Goal: Transaction & Acquisition: Purchase product/service

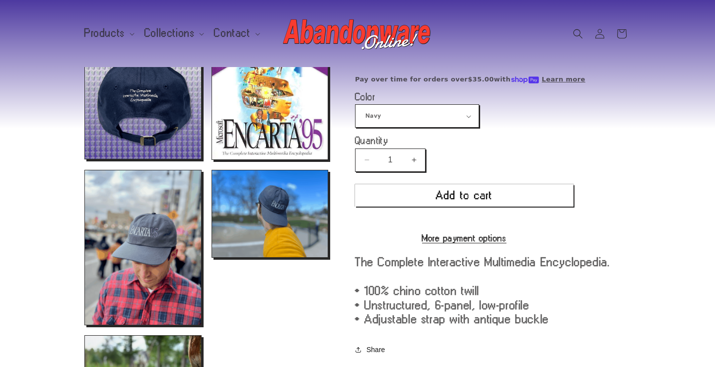
scroll to position [296, 0]
click at [468, 118] on select "Navy Black Dark Grey Light Blue" at bounding box center [416, 116] width 123 height 22
click at [355, 105] on select "Navy Black Dark Grey Light Blue" at bounding box center [416, 116] width 123 height 22
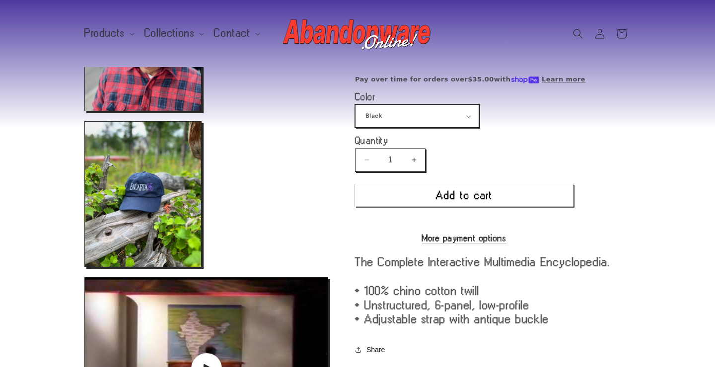
scroll to position [506, 0]
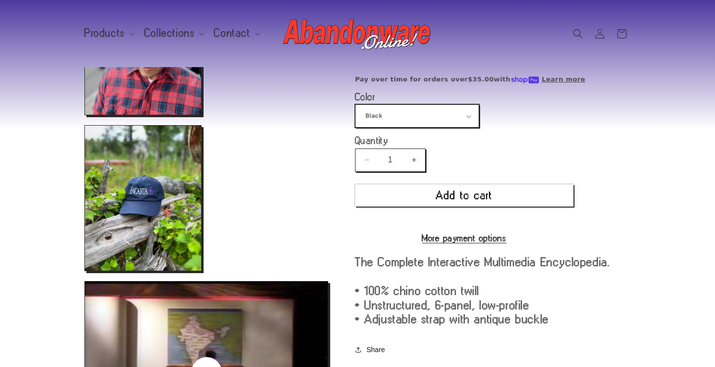
click at [461, 112] on select "Navy Black Dark Grey Light Blue" at bounding box center [416, 116] width 123 height 22
click at [355, 105] on select "Navy Black Dark Grey Light Blue" at bounding box center [416, 116] width 123 height 22
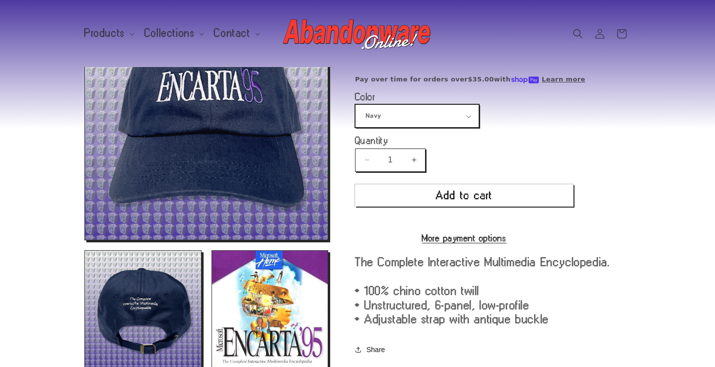
scroll to position [85, 0]
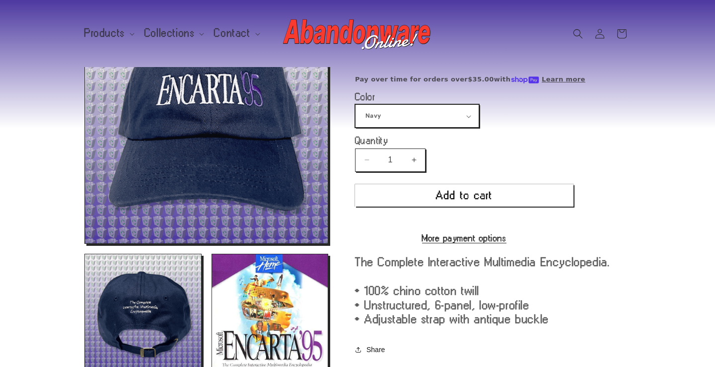
click at [467, 121] on select "Navy Black Dark Grey Light Blue" at bounding box center [416, 116] width 123 height 22
click at [355, 105] on select "Navy Black Dark Grey Light Blue" at bounding box center [416, 116] width 123 height 22
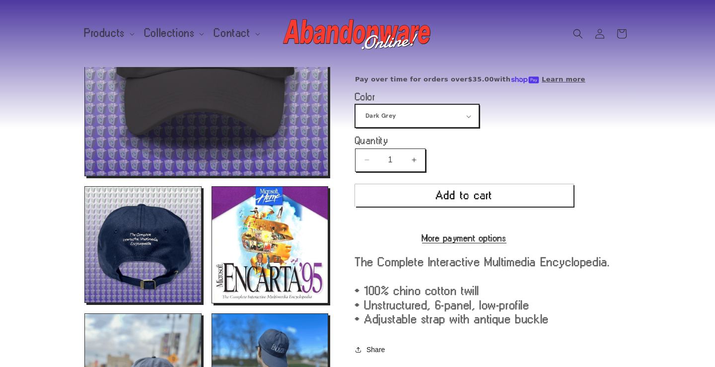
scroll to position [138, 0]
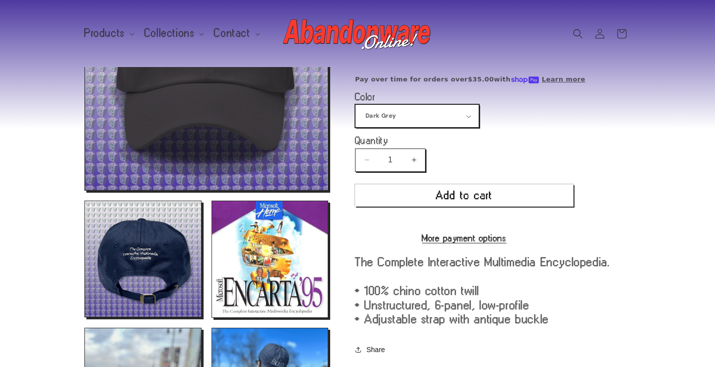
click at [471, 112] on select "Navy Black Dark Grey Light Blue" at bounding box center [416, 116] width 123 height 22
select select "Navy"
click at [355, 105] on select "Navy Black Dark Grey Light Blue" at bounding box center [416, 116] width 123 height 22
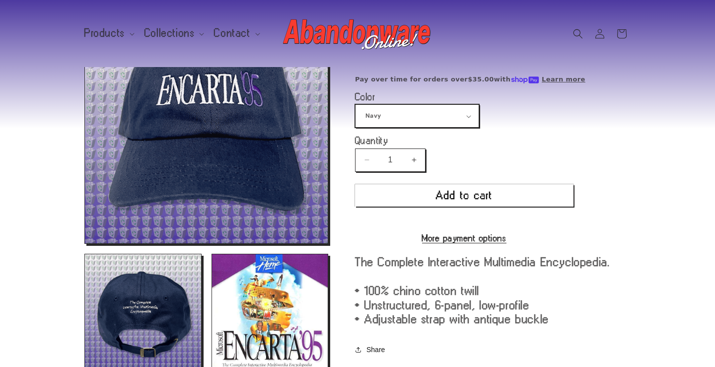
scroll to position [170, 0]
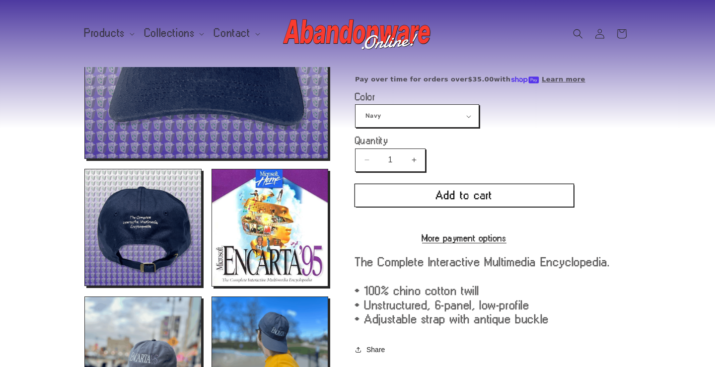
click at [491, 195] on button "Add to cart" at bounding box center [464, 195] width 218 height 22
